Goal: Book appointment/travel/reservation

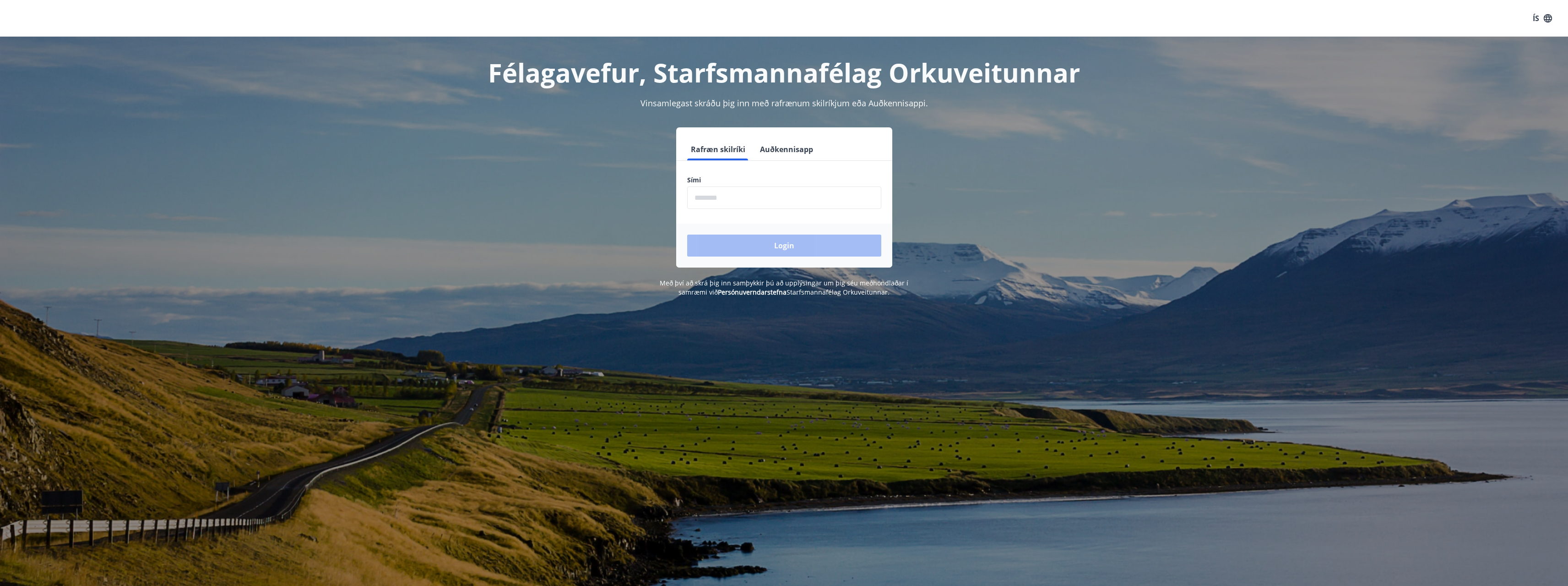
click at [789, 192] on input "phone" at bounding box center [784, 197] width 194 height 22
type input "********"
click at [687, 235] on button "Login" at bounding box center [784, 246] width 194 height 22
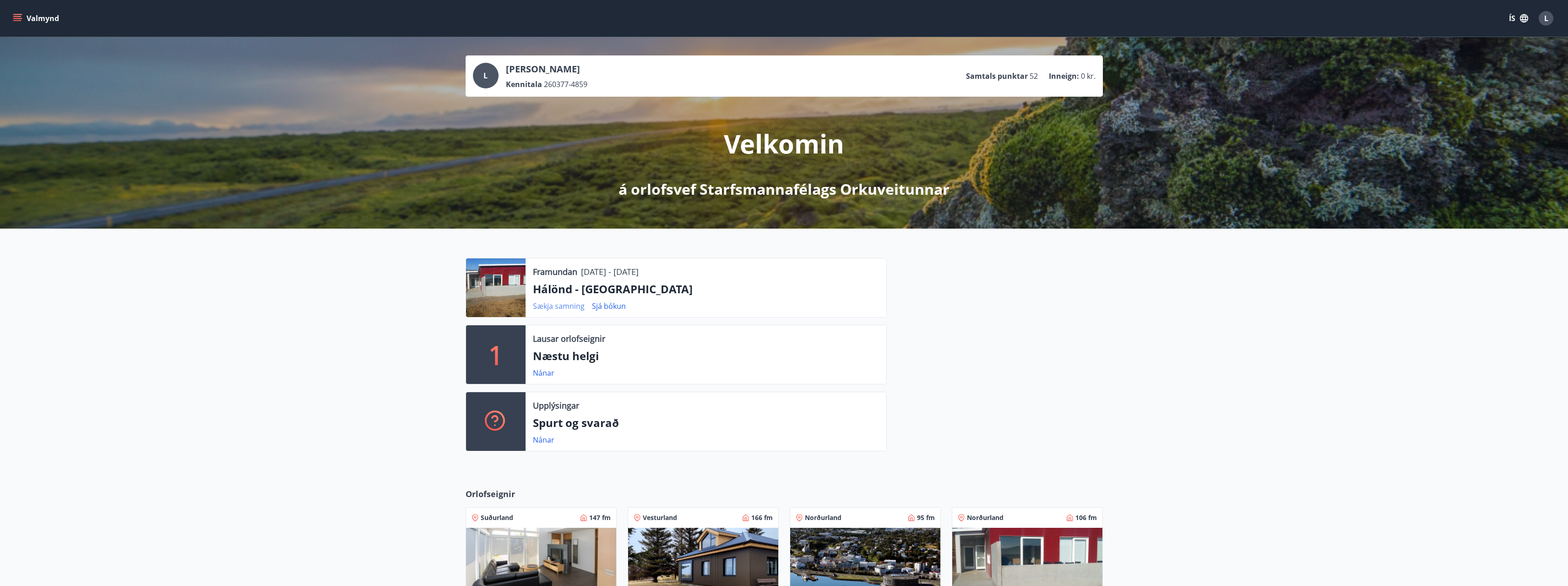
click at [570, 306] on link "Sækja samning" at bounding box center [559, 306] width 52 height 10
click at [341, 280] on div "Framundan [DATE] - [DATE] [GEOGRAPHIC_DATA] - [GEOGRAPHIC_DATA] Sækja samning S…" at bounding box center [784, 350] width 1568 height 244
click at [1368, 258] on div "Framundan [DATE] - [DATE] [GEOGRAPHIC_DATA] - [GEOGRAPHIC_DATA] Sækja samning S…" at bounding box center [784, 350] width 1568 height 244
click at [539, 442] on link "Nánar" at bounding box center [544, 439] width 22 height 10
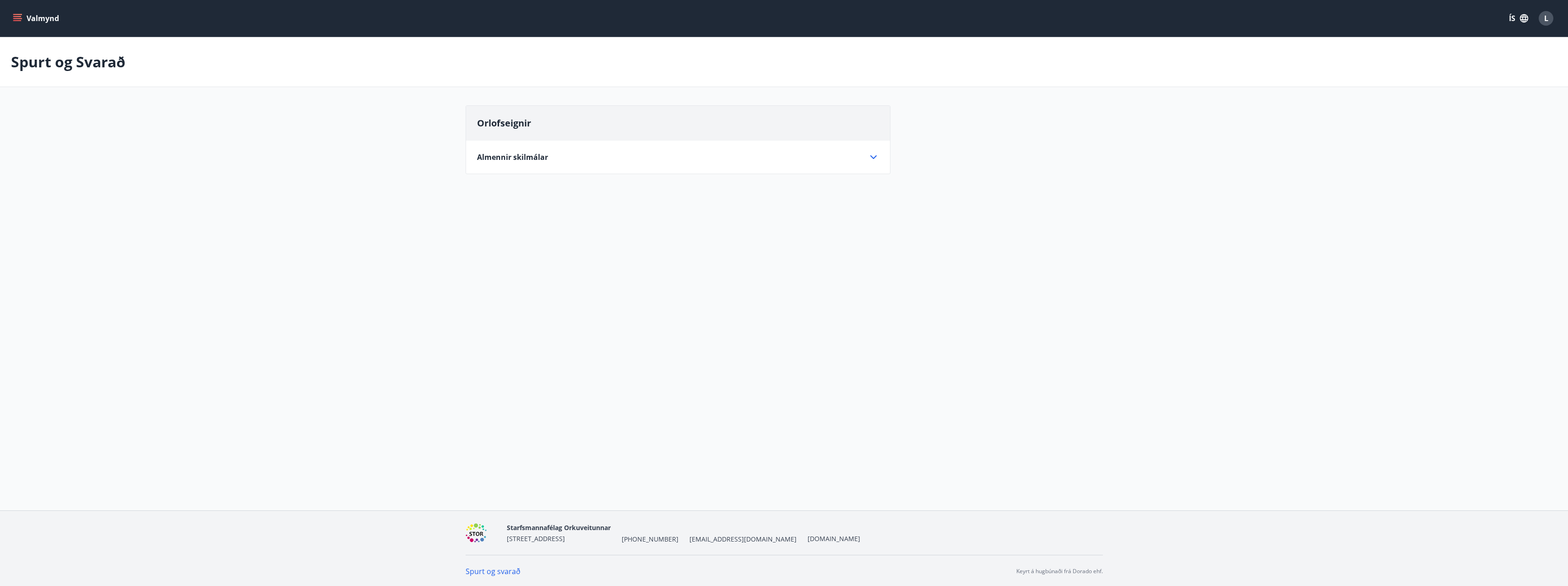
click at [536, 162] on span "Almennir skilmálar" at bounding box center [512, 157] width 71 height 10
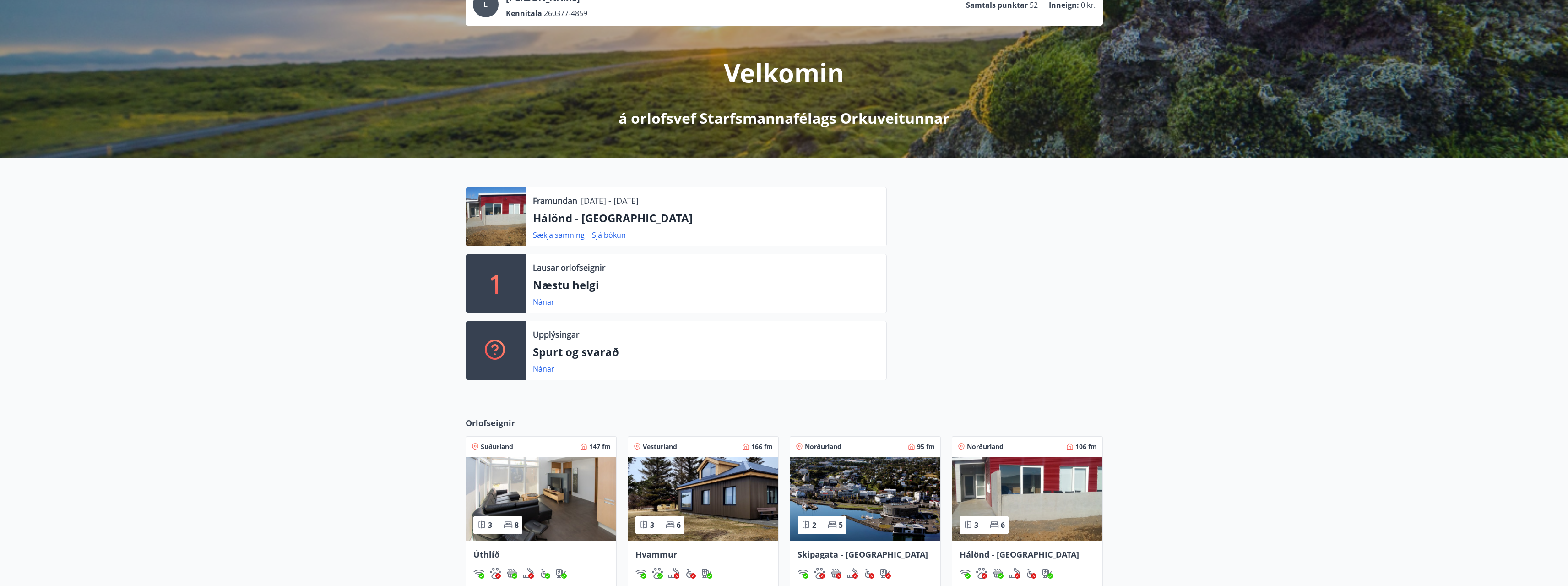
scroll to position [183, 0]
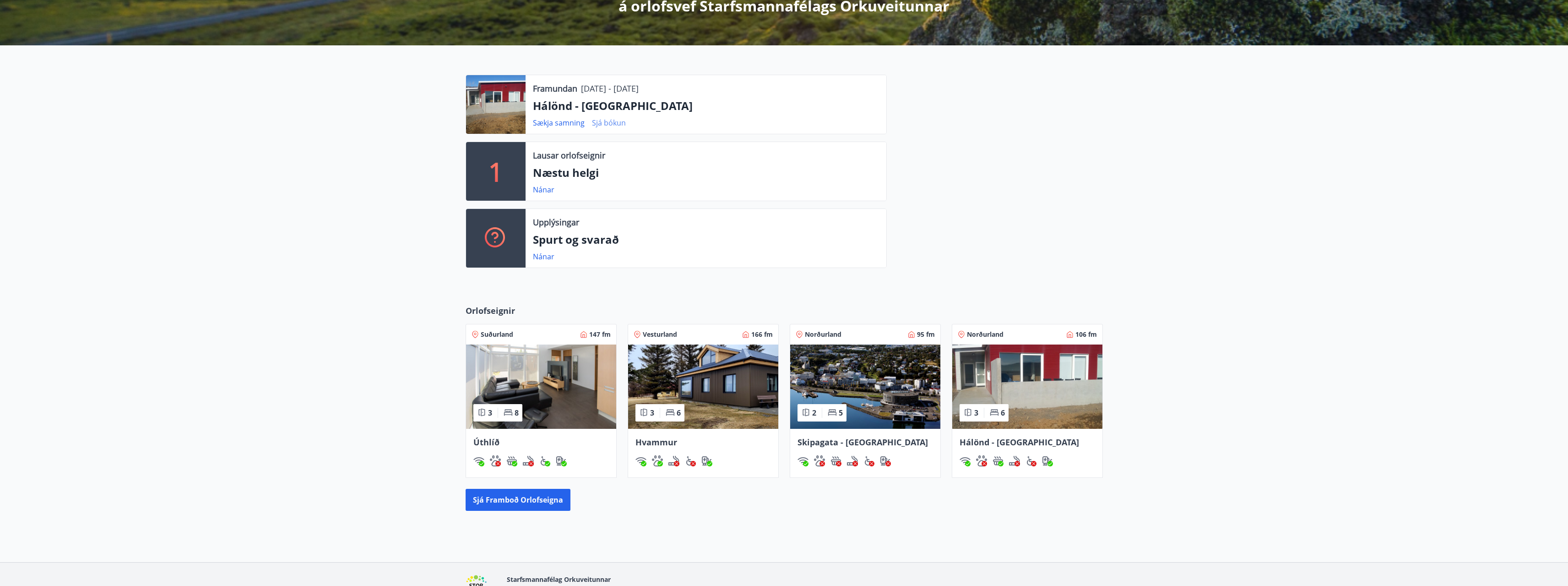
click at [606, 124] on link "Sjá bókun" at bounding box center [609, 123] width 34 height 10
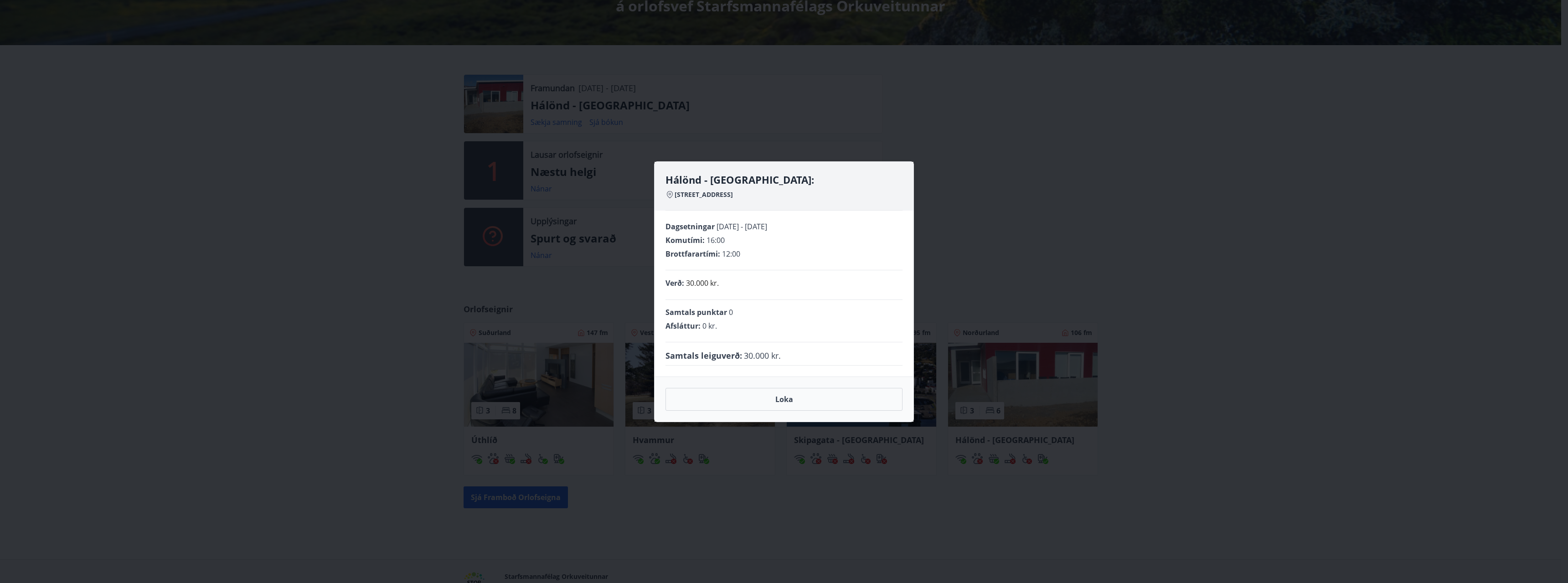
click at [413, 215] on div "Hálönd - [GEOGRAPHIC_DATA]: Hrafnaland 4 - 601 Akureyri Dagsetningar [DATE] - […" at bounding box center [784, 291] width 1568 height 583
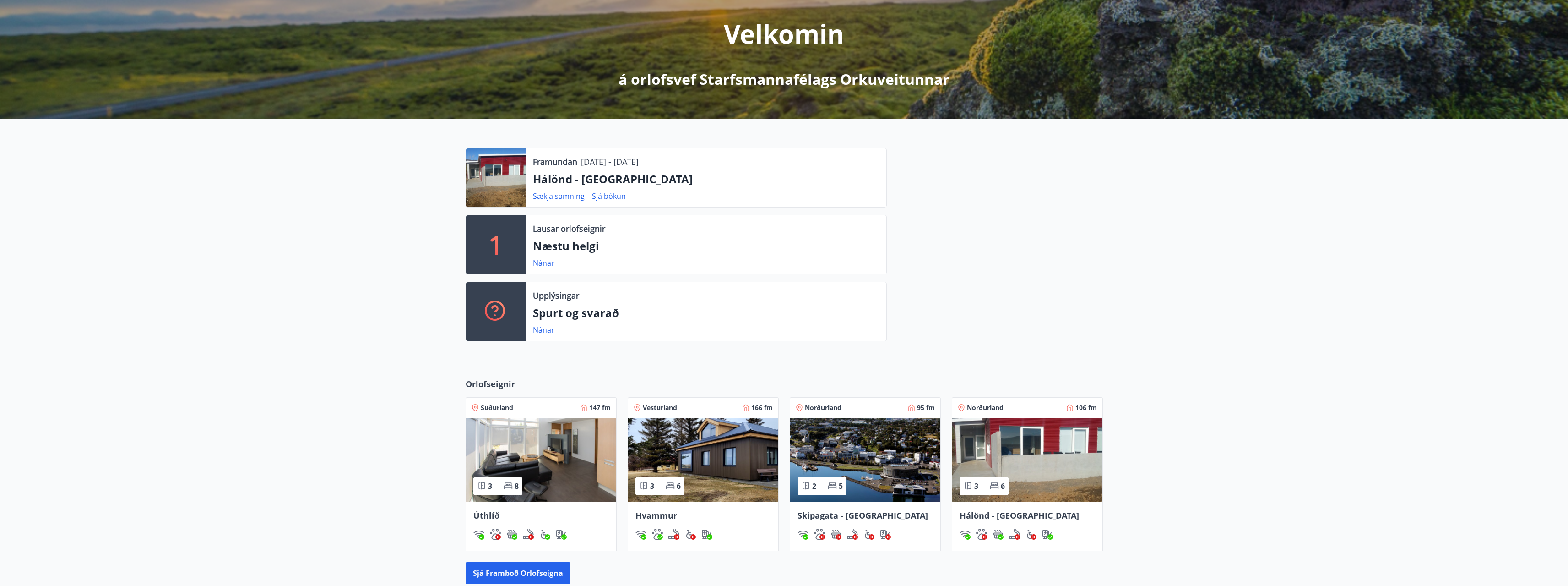
scroll to position [145, 0]
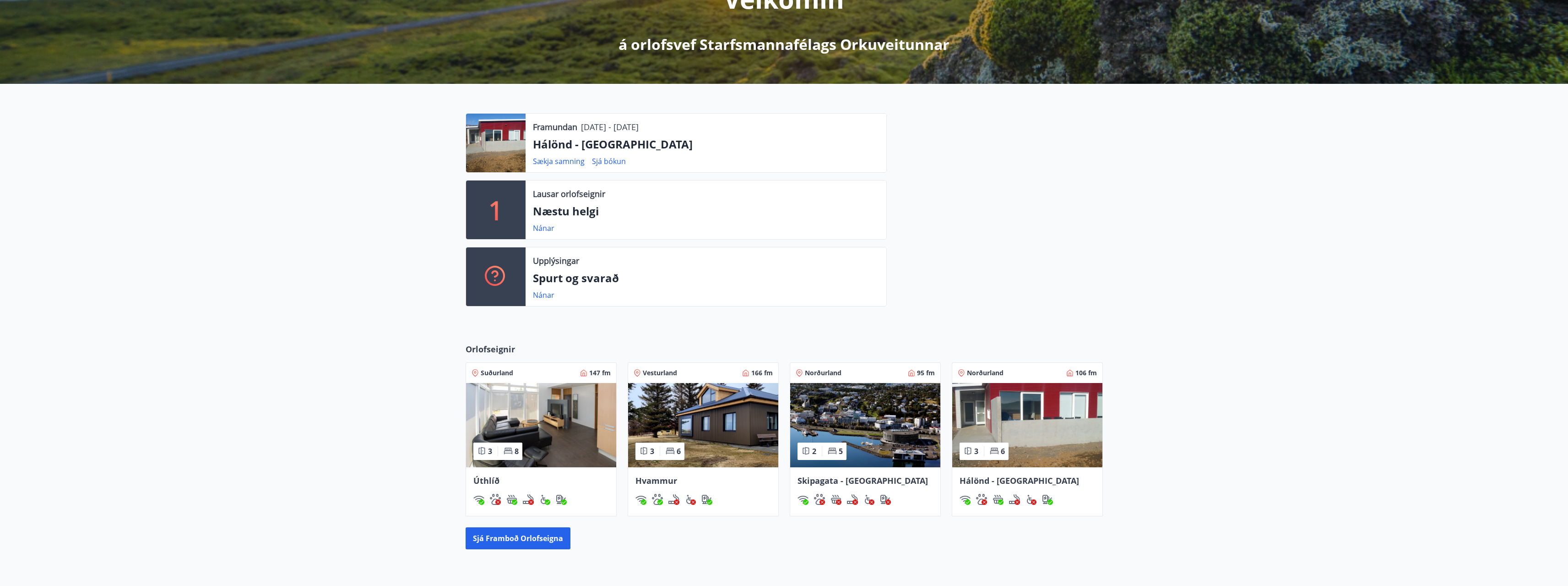
click at [651, 481] on span "Hvammur" at bounding box center [656, 481] width 41 height 11
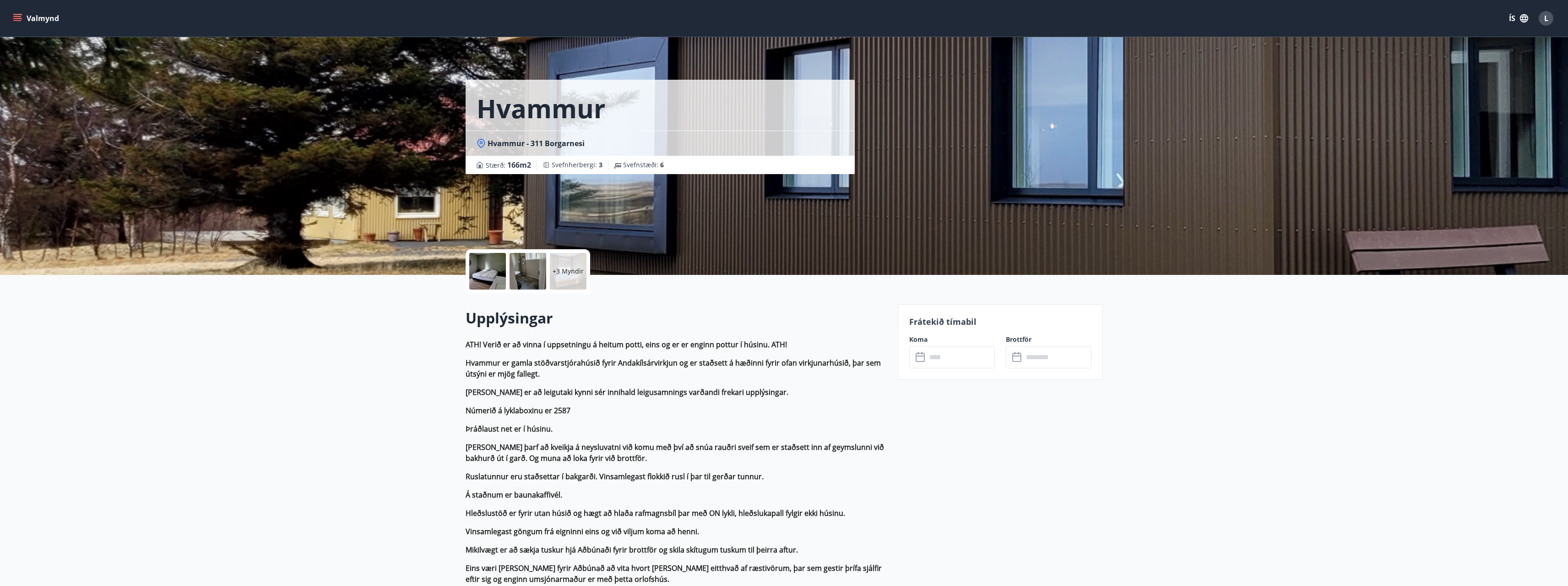
click at [493, 279] on div at bounding box center [487, 271] width 36 height 37
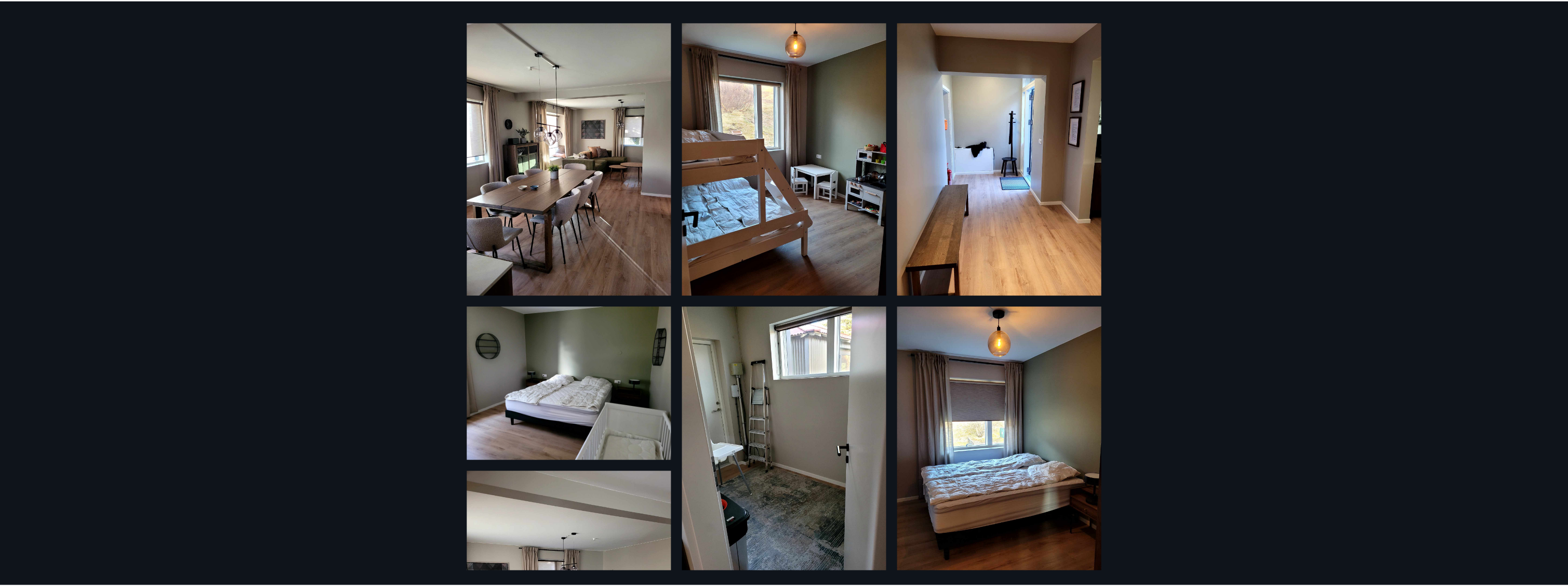
scroll to position [92, 0]
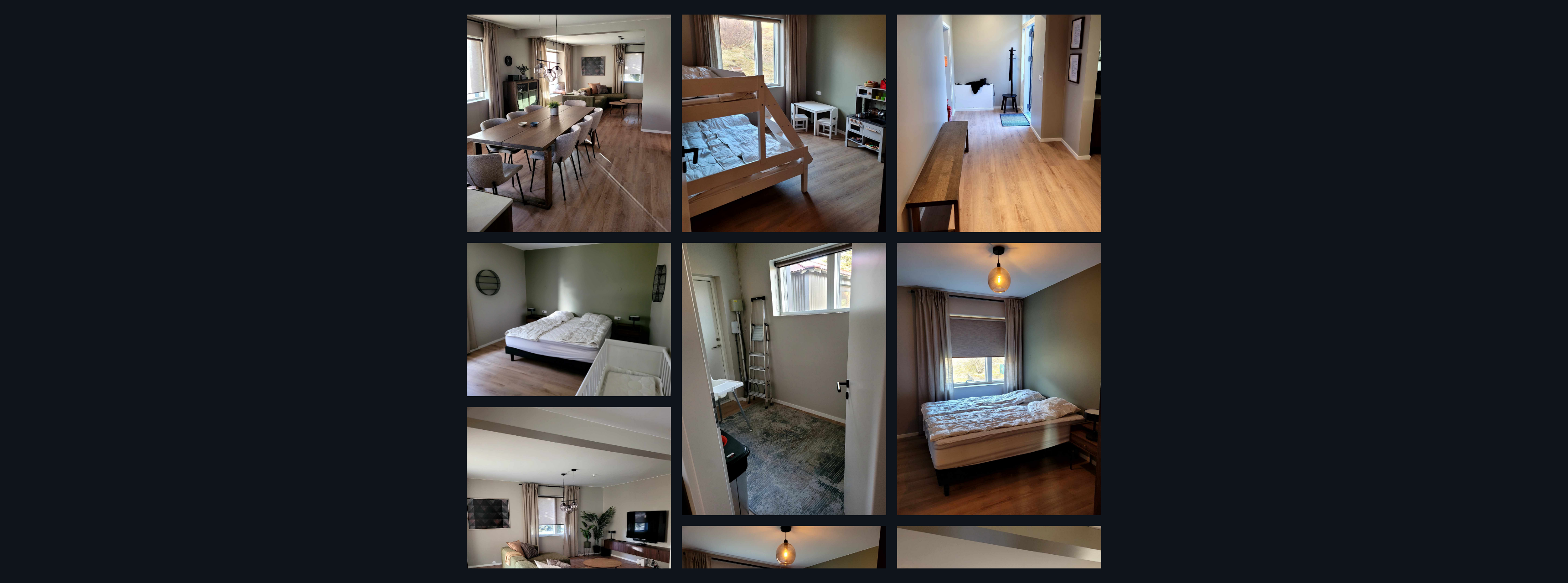
click at [1293, 299] on div "9 Myndir" at bounding box center [784, 291] width 1568 height 583
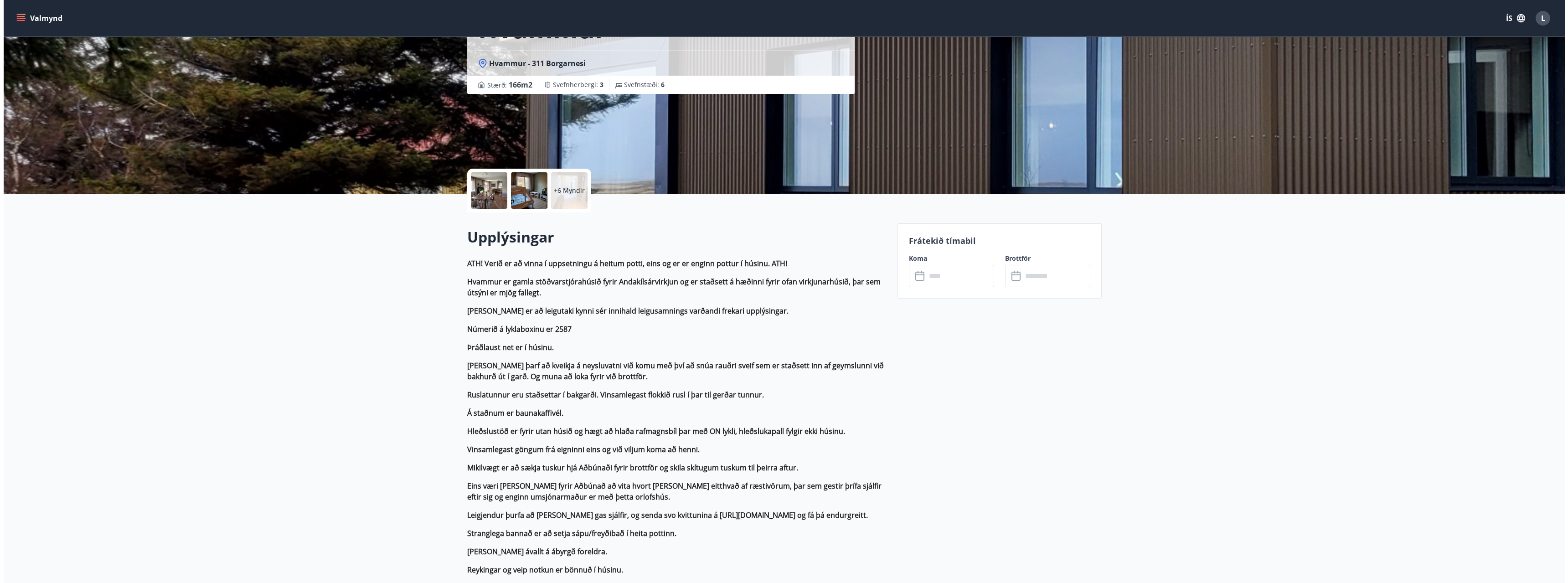
scroll to position [0, 0]
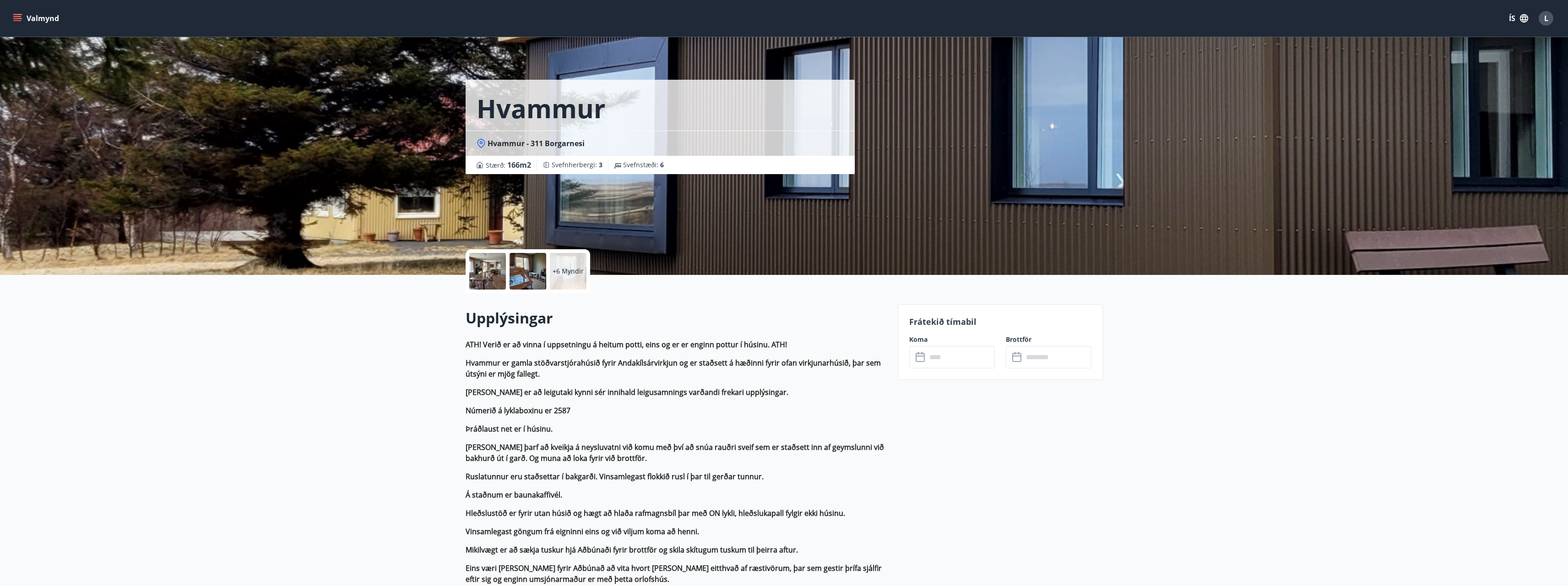
click at [565, 277] on div "+6 Myndir" at bounding box center [568, 271] width 36 height 37
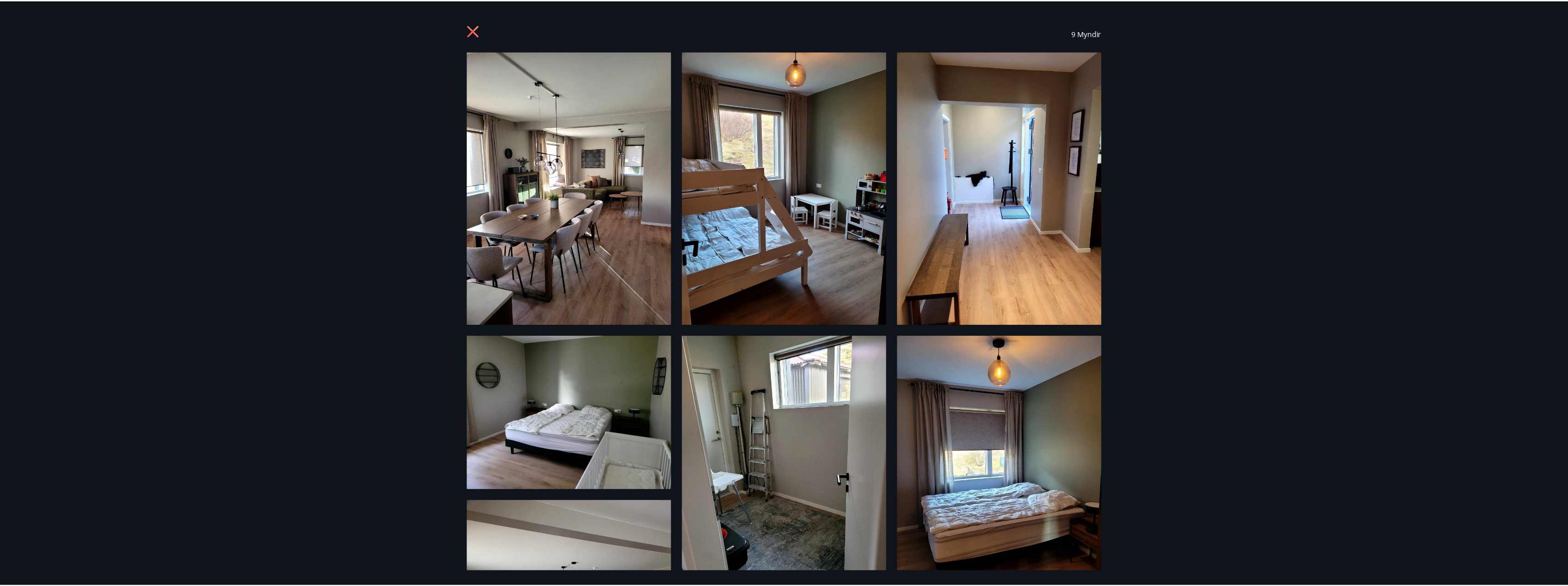
scroll to position [145, 0]
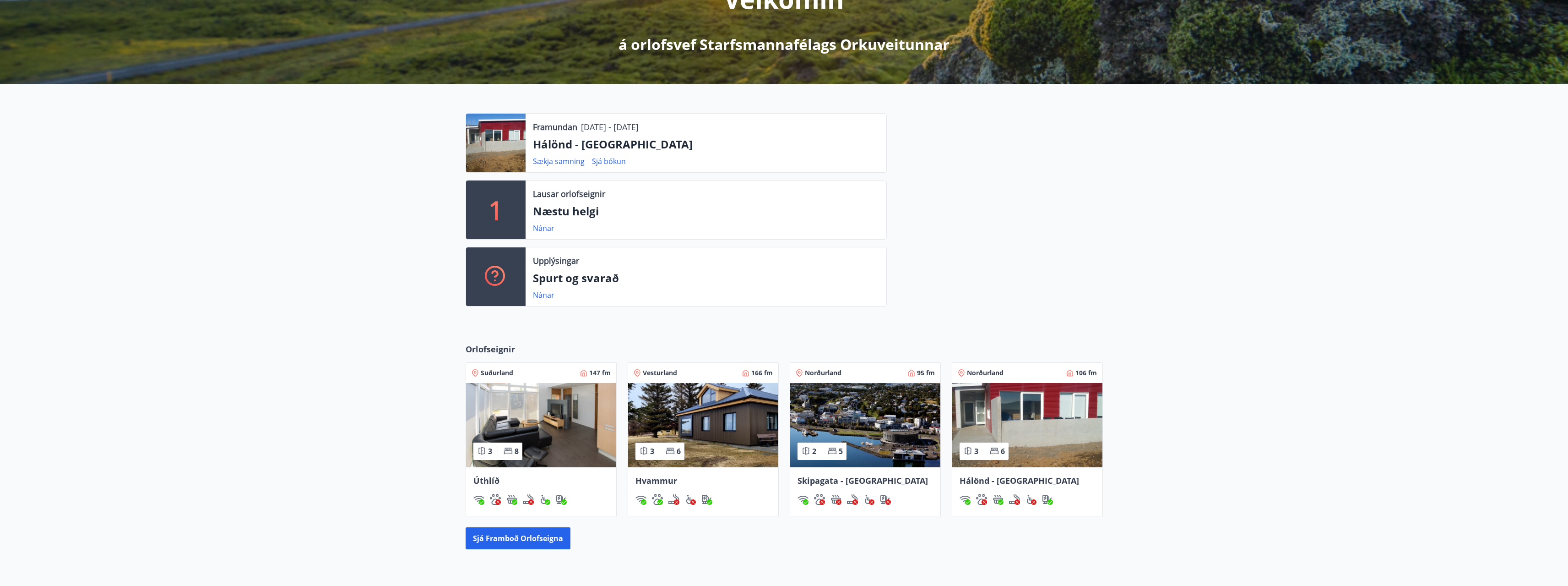
click at [674, 488] on div "Hvammur" at bounding box center [703, 491] width 150 height 48
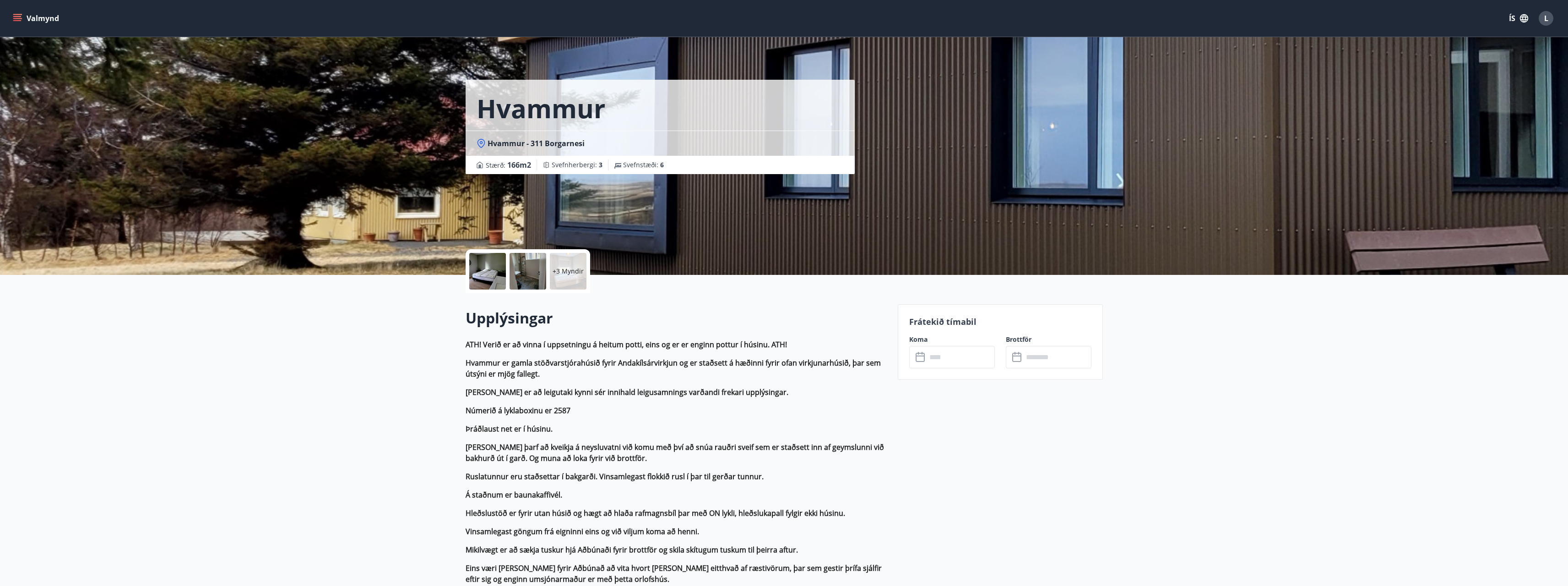
click at [958, 354] on input "text" at bounding box center [961, 357] width 68 height 22
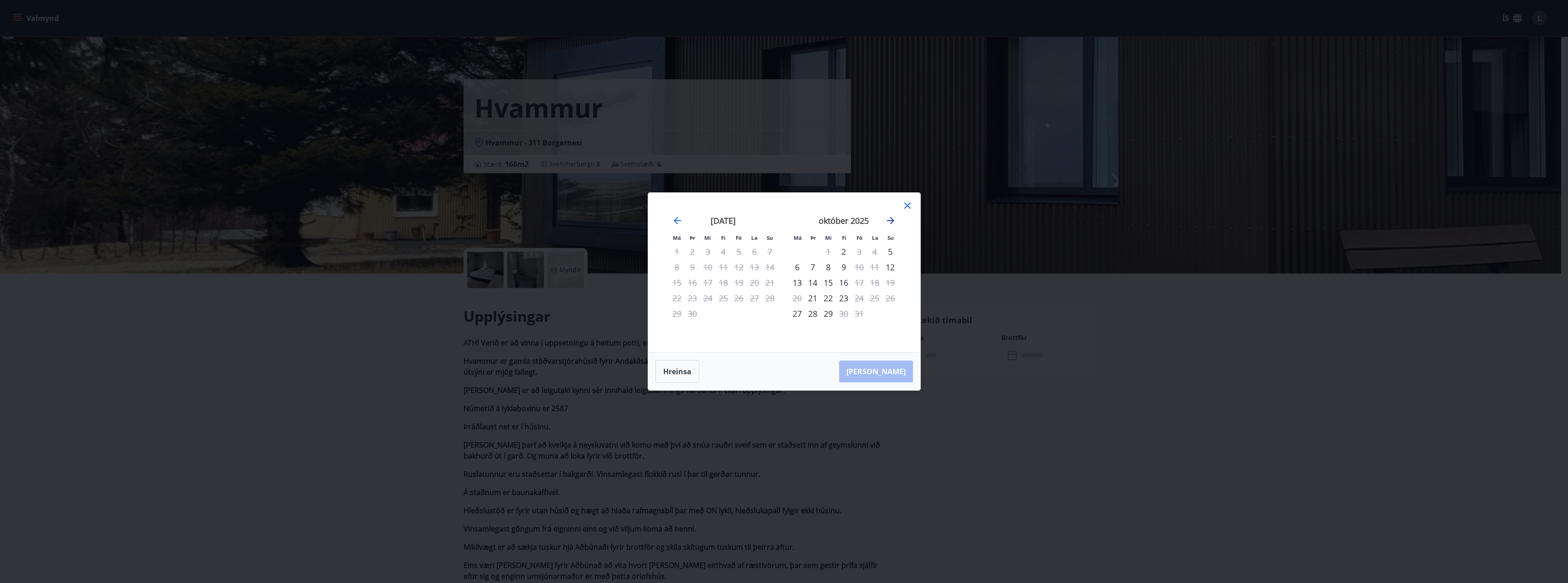
click at [890, 219] on icon "Move forward to switch to the next month." at bounding box center [891, 220] width 11 height 11
click at [861, 314] on div "28" at bounding box center [859, 313] width 15 height 15
click at [889, 314] on div "30" at bounding box center [890, 313] width 15 height 15
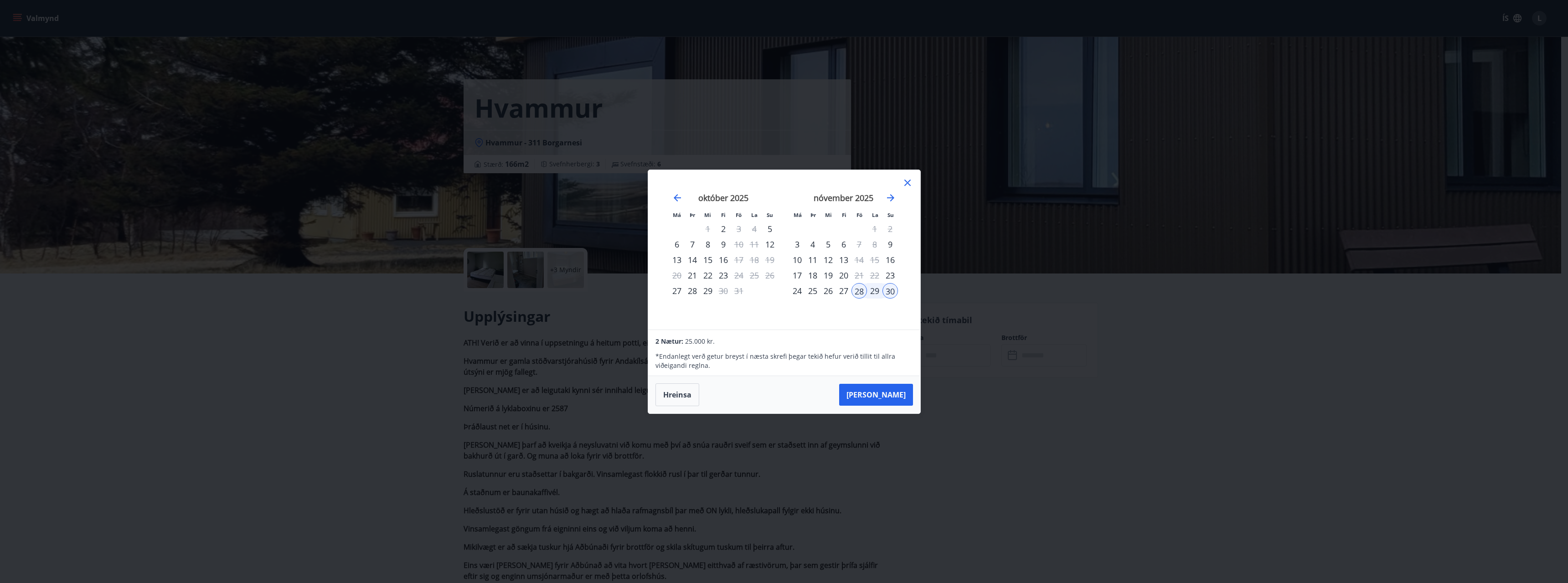
click at [910, 180] on icon at bounding box center [908, 183] width 6 height 6
